Goal: Information Seeking & Learning: Learn about a topic

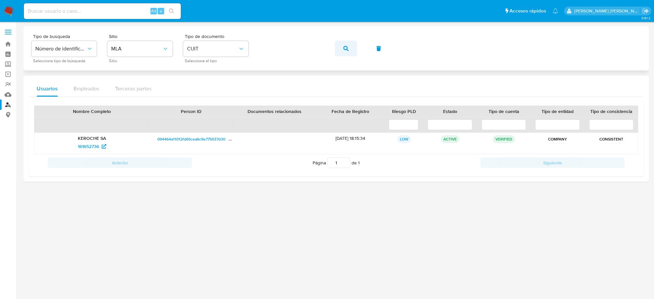
click at [346, 48] on icon "button" at bounding box center [345, 48] width 5 height 5
click at [78, 146] on span "198146749" at bounding box center [88, 146] width 21 height 10
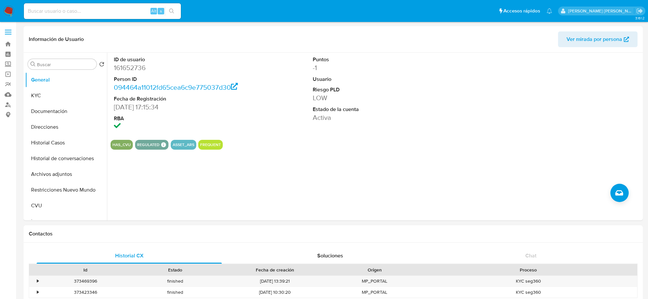
select select "10"
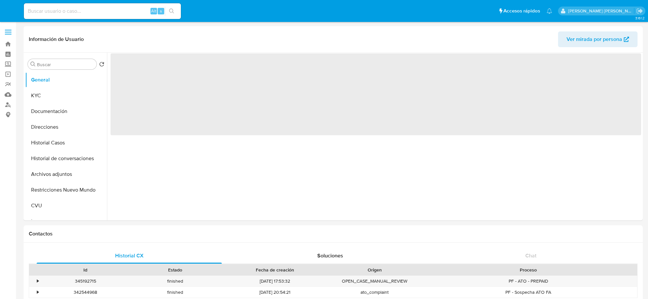
select select "10"
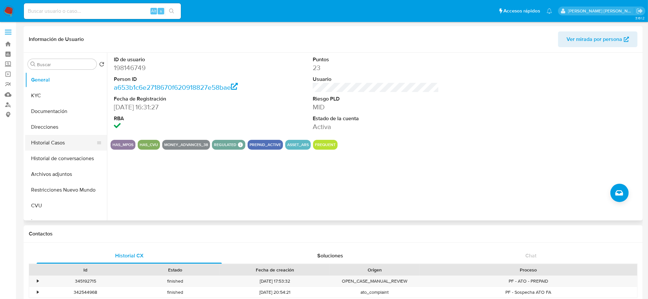
click at [48, 139] on button "Historial Casos" at bounding box center [63, 143] width 77 height 16
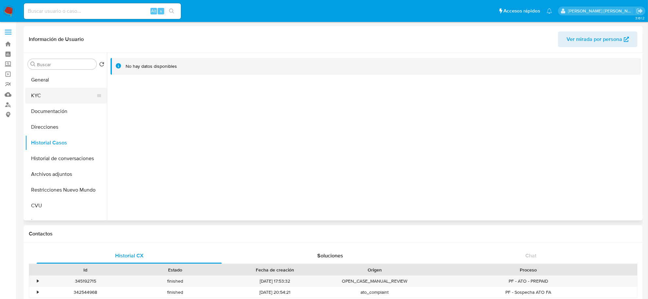
click at [34, 94] on button "KYC" at bounding box center [63, 96] width 77 height 16
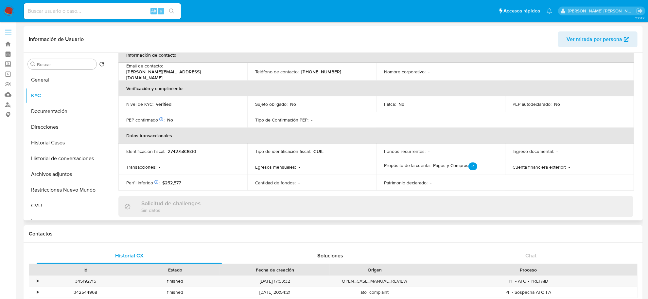
scroll to position [134, 0]
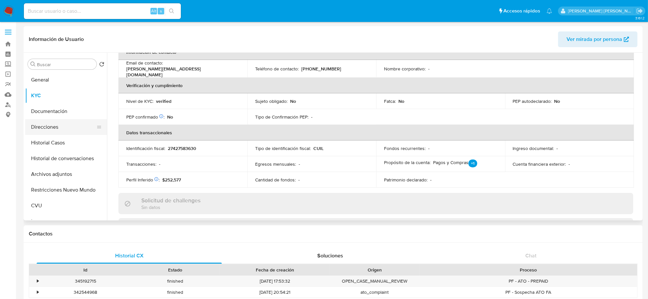
click at [55, 126] on button "Direcciones" at bounding box center [63, 127] width 77 height 16
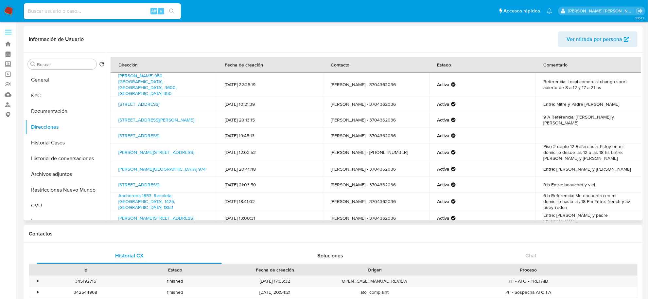
scroll to position [0, 0]
click at [45, 92] on button "KYC" at bounding box center [63, 96] width 77 height 16
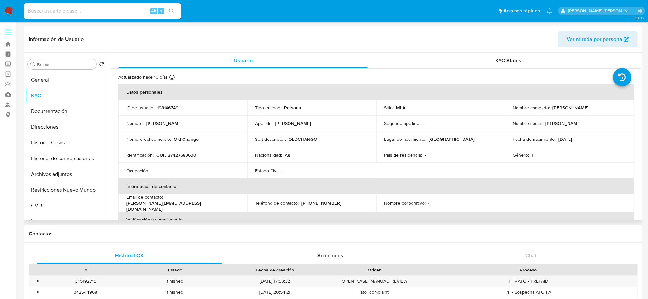
drag, startPoint x: 549, startPoint y: 107, endPoint x: 579, endPoint y: 109, distance: 30.2
click at [599, 105] on div "Nombre completo : Diana Valeria Ferreiro" at bounding box center [569, 108] width 113 height 6
drag, startPoint x: 126, startPoint y: 140, endPoint x: 202, endPoint y: 141, distance: 75.9
click at [202, 141] on div "Nombre del comercio : Old Chango" at bounding box center [182, 139] width 113 height 6
copy div "Nombre del comercio : Old Chango"
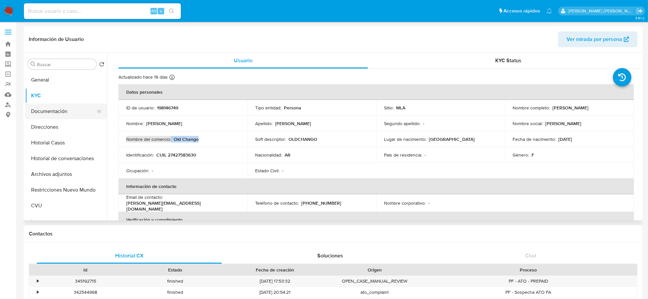
click at [61, 114] on button "Documentación" at bounding box center [63, 111] width 77 height 16
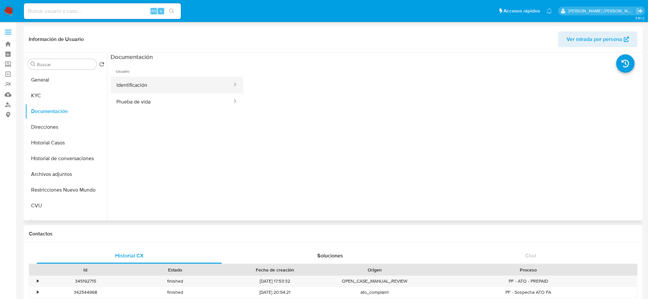
click at [153, 85] on button "Identificación" at bounding box center [172, 85] width 122 height 17
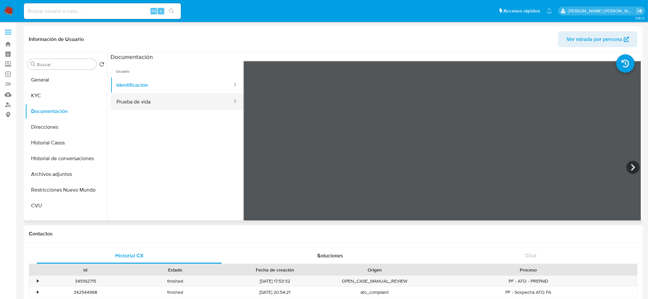
click at [153, 100] on button "Prueba de vida" at bounding box center [172, 101] width 122 height 17
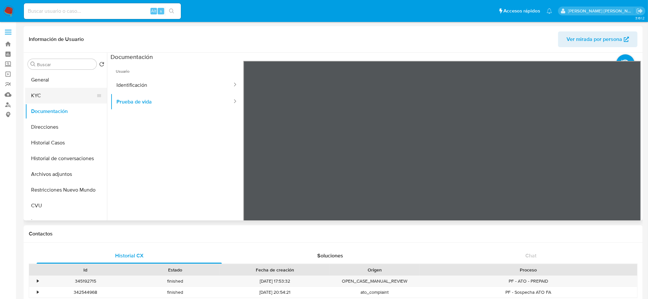
click at [54, 95] on button "KYC" at bounding box center [63, 96] width 77 height 16
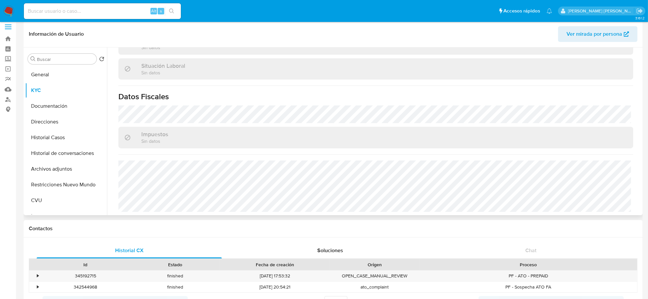
scroll to position [41, 0]
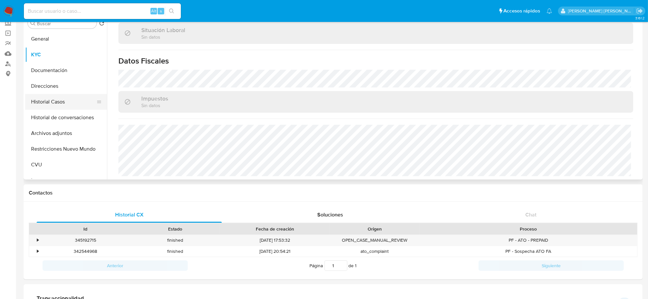
click at [54, 103] on button "Historial Casos" at bounding box center [63, 102] width 77 height 16
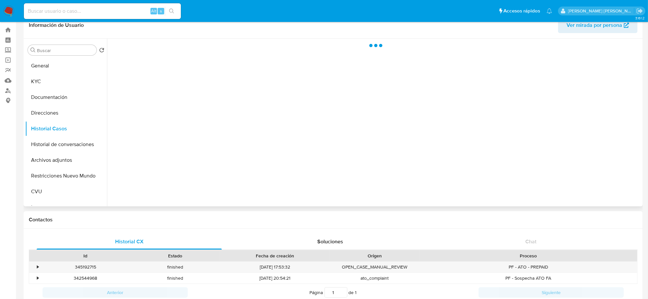
scroll to position [0, 0]
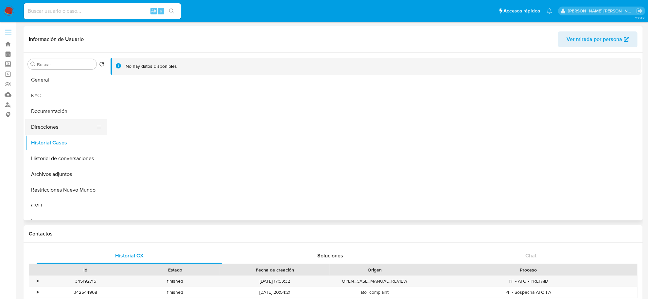
drag, startPoint x: 36, startPoint y: 124, endPoint x: 94, endPoint y: 125, distance: 57.9
click at [36, 125] on button "Direcciones" at bounding box center [63, 127] width 77 height 16
